Goal: Use online tool/utility

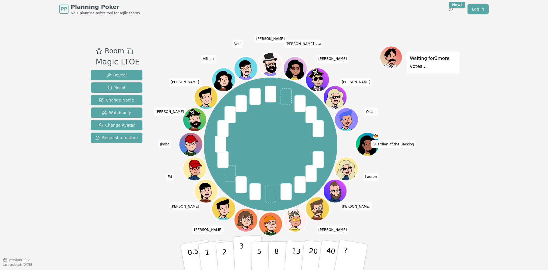
click at [246, 251] on button "3" at bounding box center [248, 257] width 31 height 44
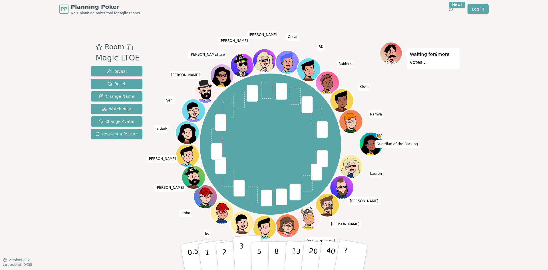
click at [238, 260] on button "3" at bounding box center [248, 257] width 31 height 44
click at [227, 258] on button "2" at bounding box center [231, 257] width 33 height 45
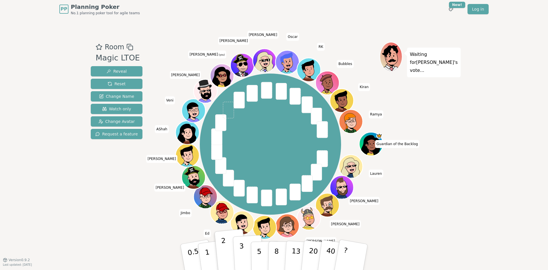
click at [238, 251] on button "3" at bounding box center [248, 257] width 31 height 44
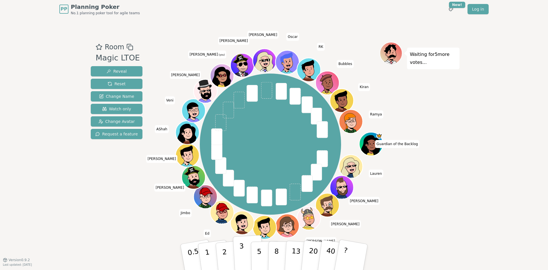
click at [238, 251] on button "3" at bounding box center [248, 257] width 31 height 44
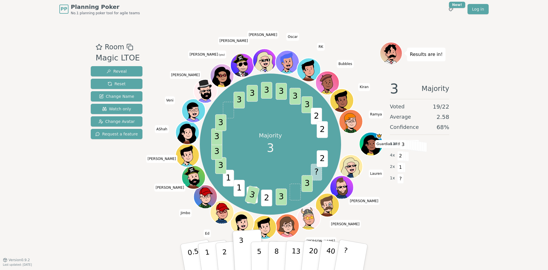
click at [161, 216] on div "Room Magic LTOE Reveal Reset Change Name Watch only Change Avatar Request a fea…" at bounding box center [273, 139] width 371 height 194
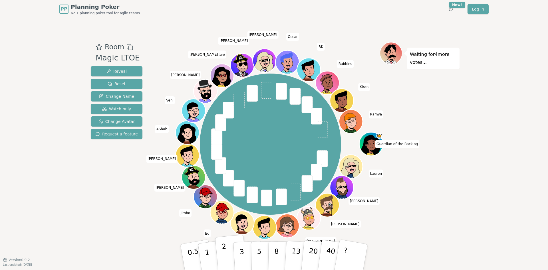
click at [232, 248] on button "2" at bounding box center [231, 257] width 33 height 45
click at [228, 253] on button "2" at bounding box center [231, 257] width 33 height 45
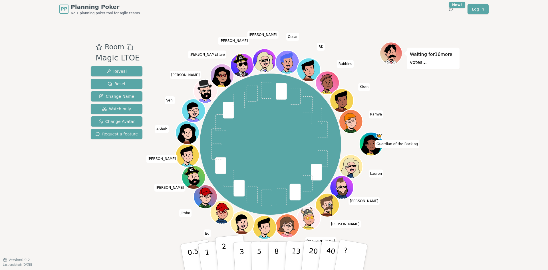
click at [230, 256] on button "2" at bounding box center [231, 257] width 33 height 45
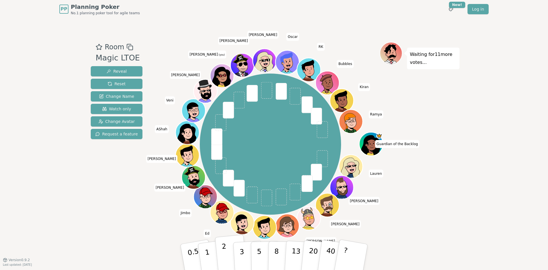
click at [222, 253] on p "2" at bounding box center [224, 257] width 7 height 31
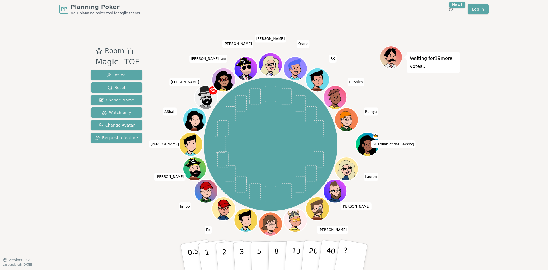
click at [42, 171] on div "PP Planning Poker No.1 planning poker tool for agile teams Toggle theme New! Lo…" at bounding box center [274, 135] width 548 height 270
